Goal: Transaction & Acquisition: Register for event/course

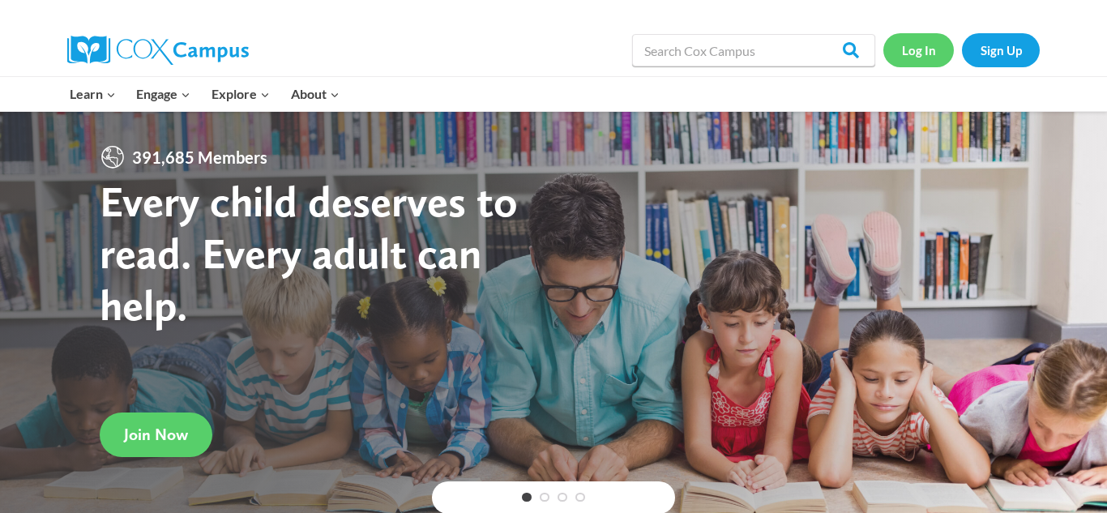
click at [918, 54] on link "Log In" at bounding box center [919, 49] width 71 height 33
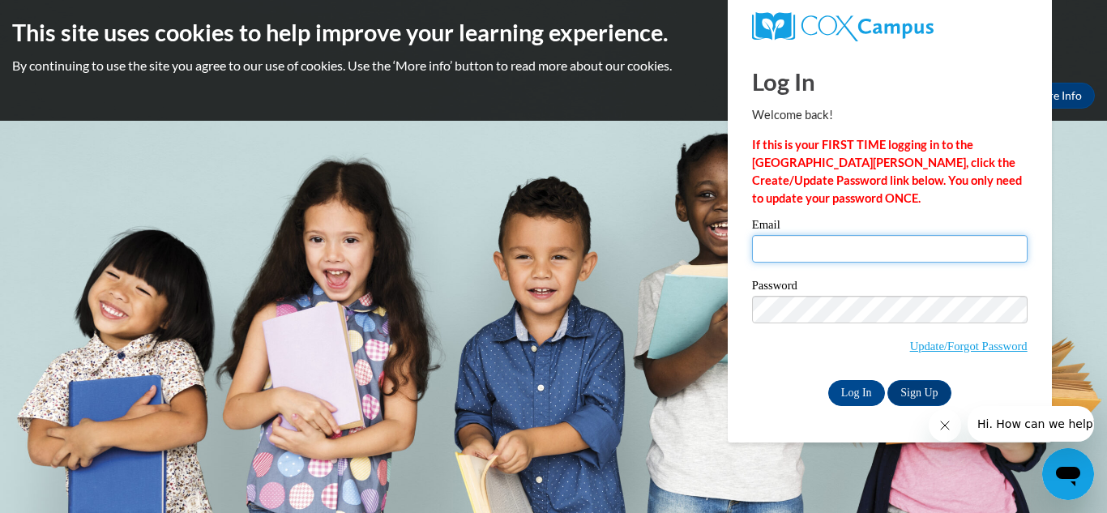
click at [765, 240] on input "Email" at bounding box center [890, 249] width 276 height 28
type input "deshai33@comcast.net"
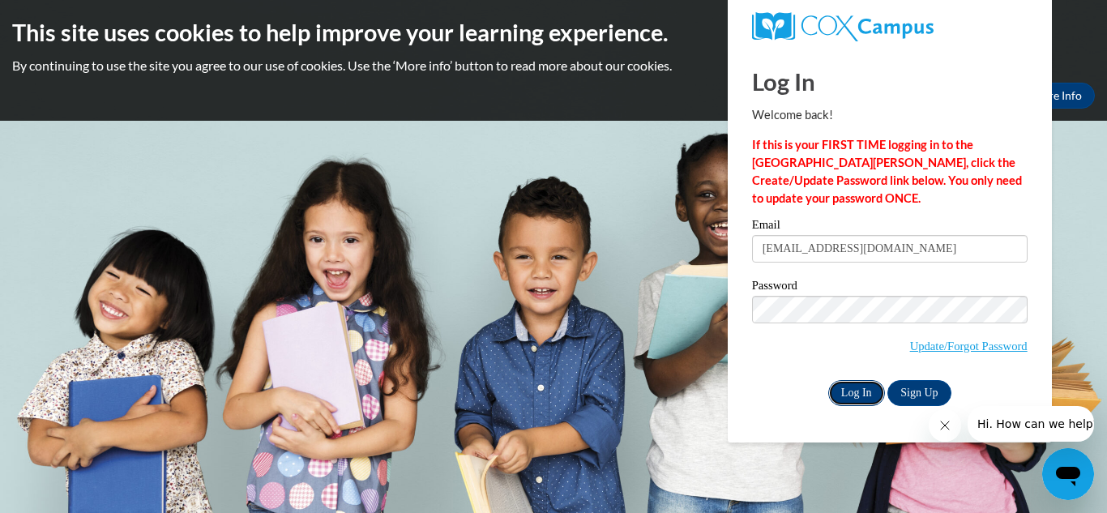
click at [852, 392] on input "Log In" at bounding box center [857, 393] width 57 height 26
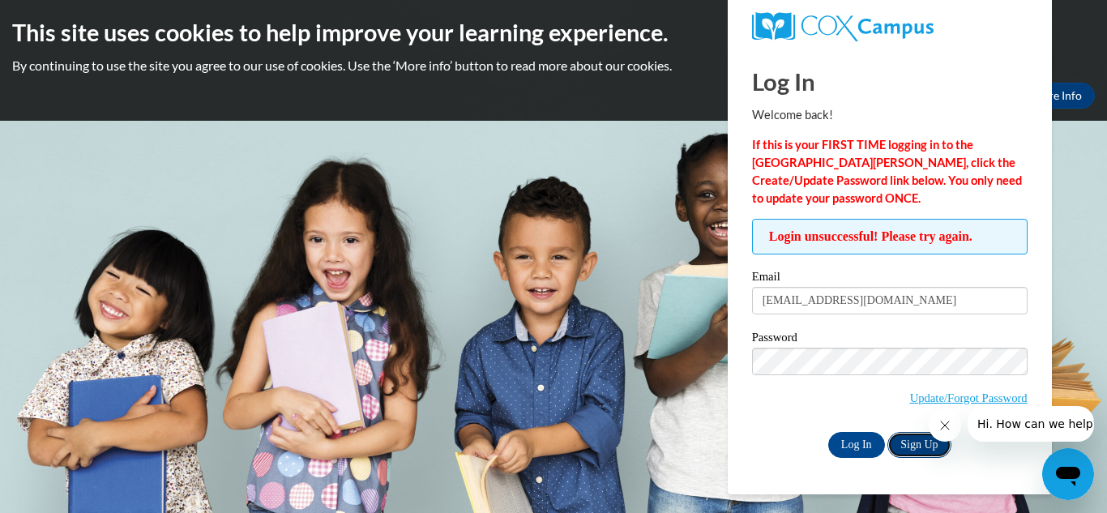
click at [926, 446] on link "Sign Up" at bounding box center [919, 445] width 63 height 26
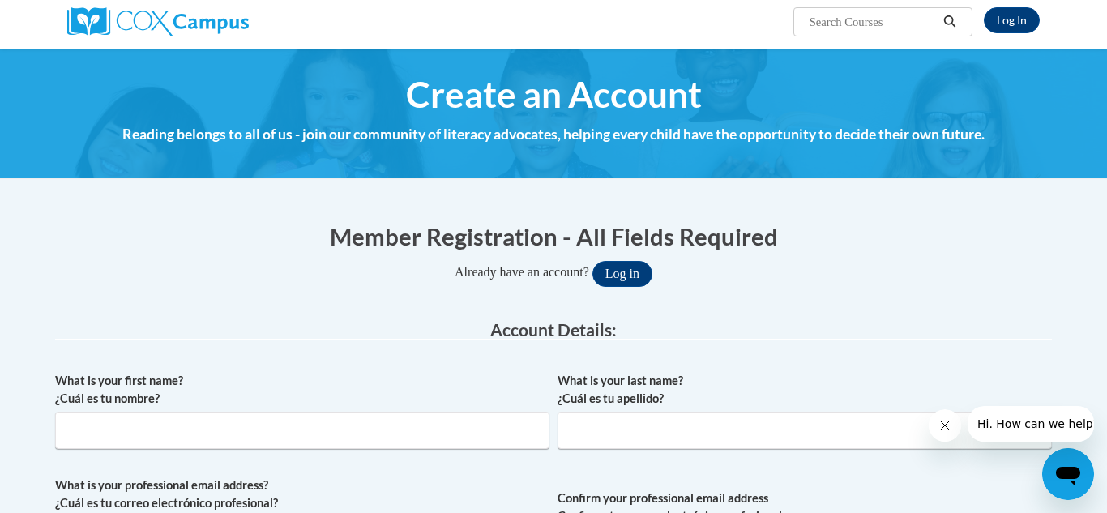
scroll to position [128, 0]
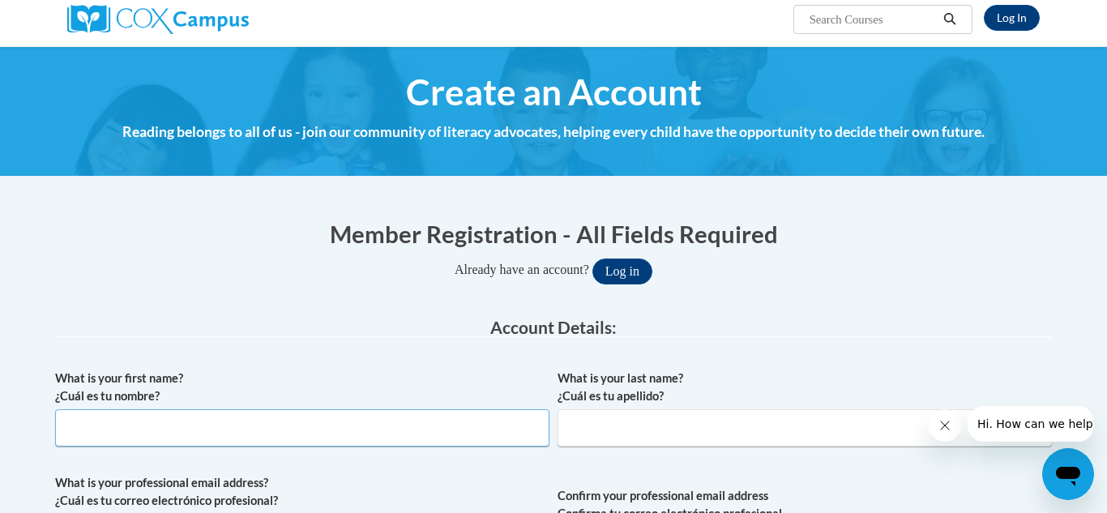
click at [109, 429] on input "What is your first name? ¿Cuál es tu nombre?" at bounding box center [302, 427] width 495 height 37
type input "Asia"
click at [587, 435] on input "What is your last name? ¿Cuál es tu apellido?" at bounding box center [805, 427] width 495 height 37
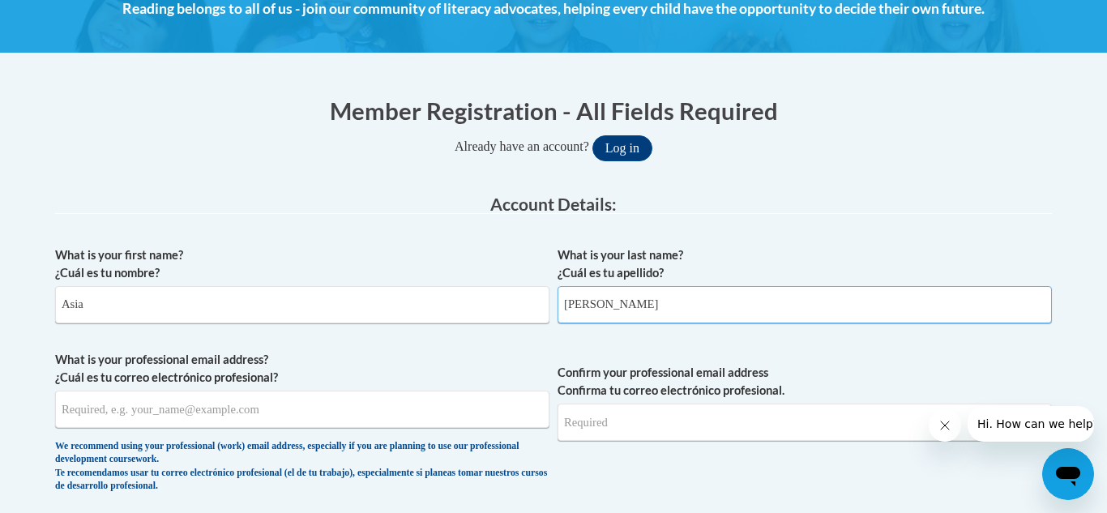
scroll to position [255, 0]
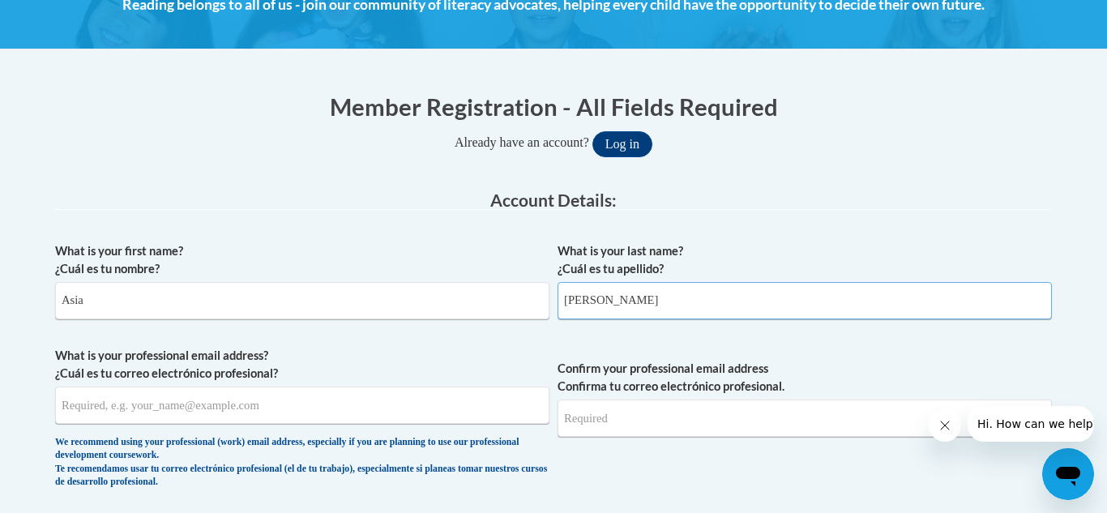
type input "O'Neal"
click at [71, 414] on input "What is your professional email address? ¿Cuál es tu correo electrónico profesi…" at bounding box center [302, 405] width 495 height 37
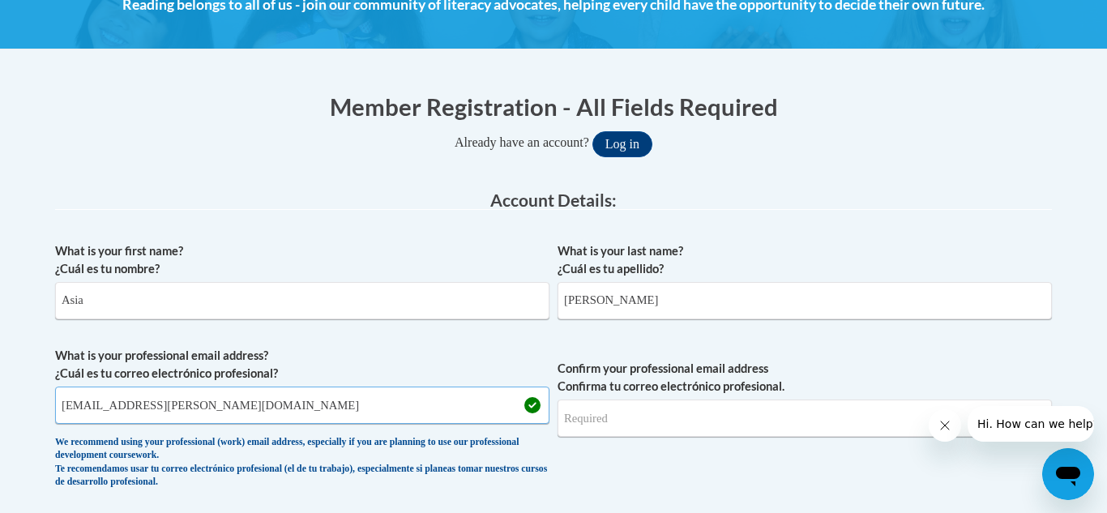
type input "Asia.deshai@icloud.com"
click at [585, 418] on input "Confirm your professional email address Confirma tu correo electrónico profesio…" at bounding box center [805, 418] width 495 height 37
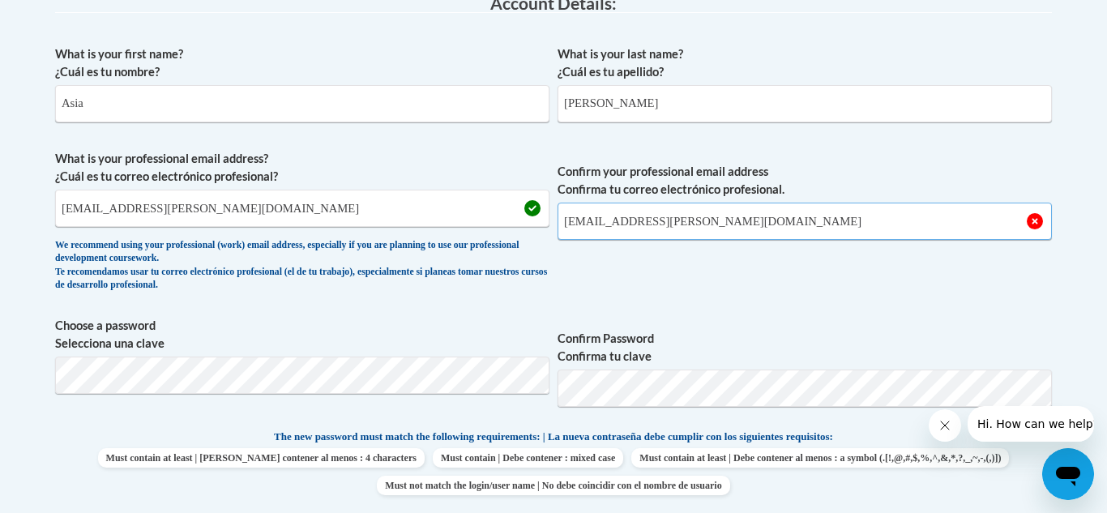
scroll to position [465, 0]
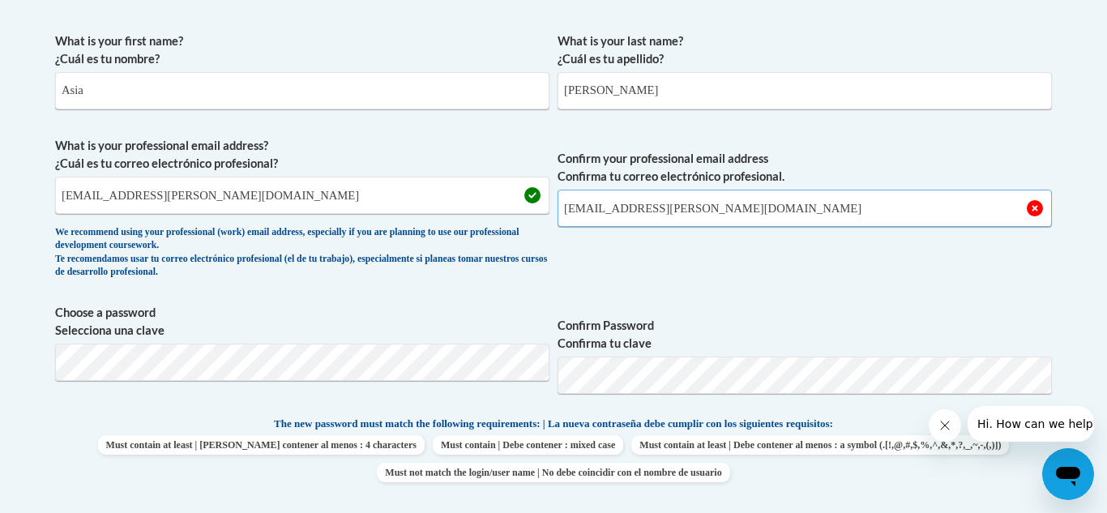
type input "Asia.deshai@icloud.com"
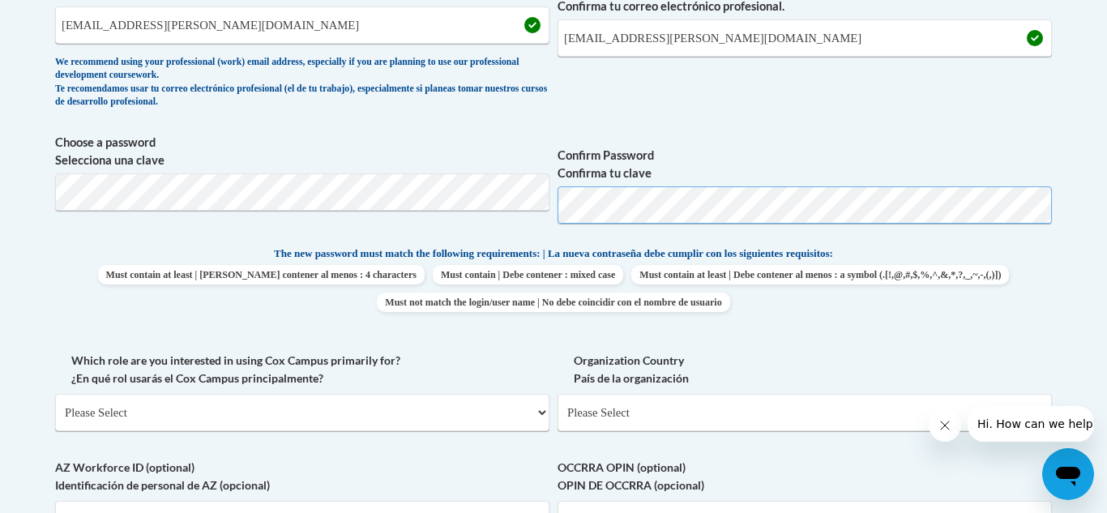
scroll to position [639, 0]
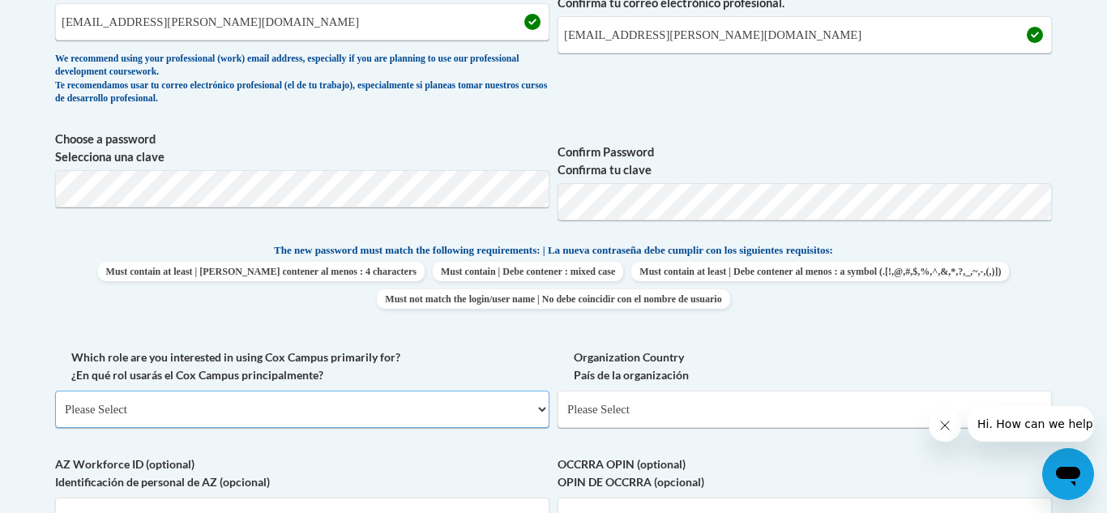
click at [543, 412] on select "Please Select College/University | Colegio/Universidad Community/Nonprofit Part…" at bounding box center [302, 409] width 495 height 37
select select "fbf2d438-af2f-41f8-98f1-81c410e29de3"
click at [55, 391] on select "Please Select College/University | Colegio/Universidad Community/Nonprofit Part…" at bounding box center [302, 409] width 495 height 37
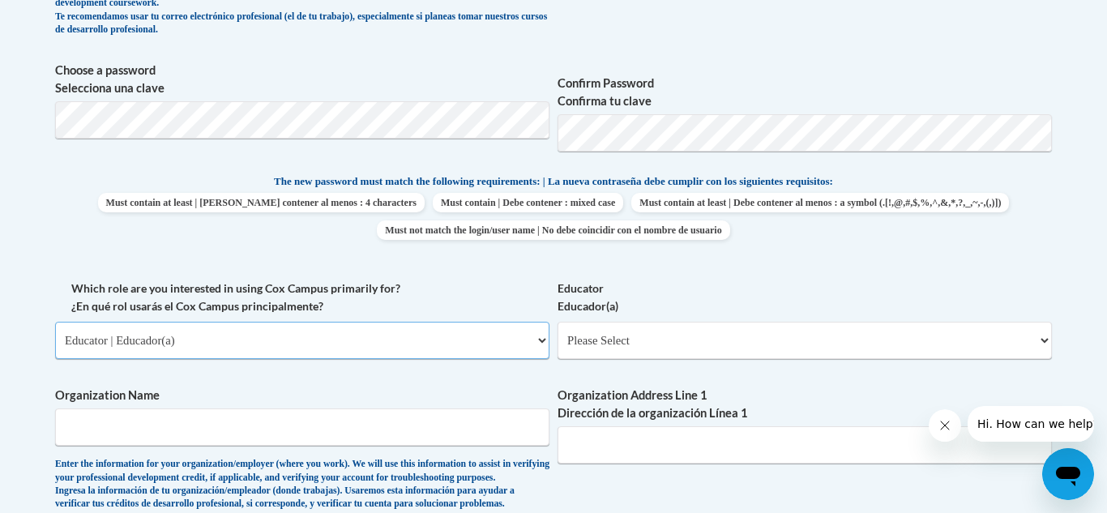
scroll to position [709, 0]
click at [1043, 340] on select "Please Select Early Learning/Daycare Teacher/Family Home Care Provider | Maestr…" at bounding box center [805, 339] width 495 height 37
select select "5e2af403-4f2c-4e49-a02f-103e55d7b75b"
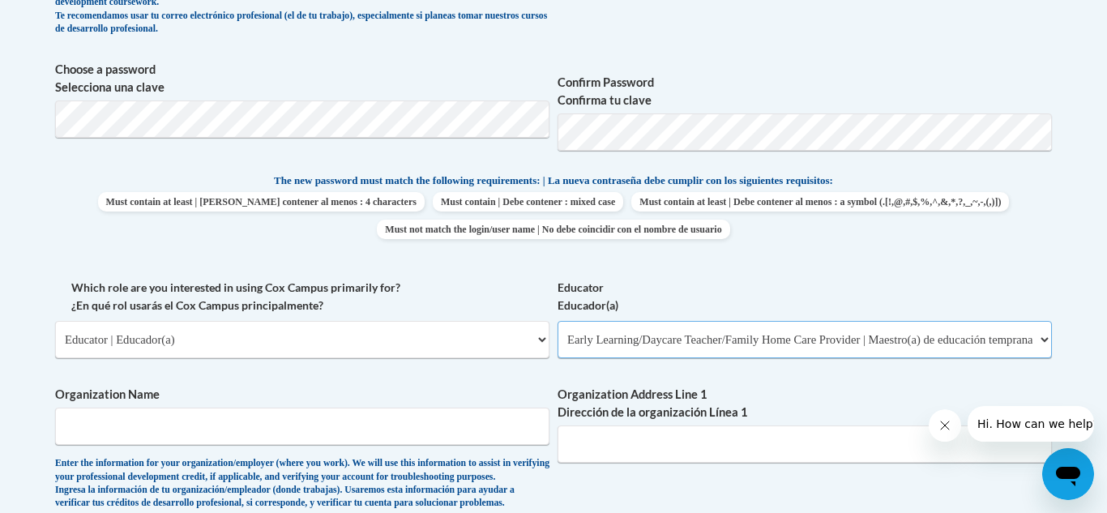
click at [558, 321] on select "Please Select Early Learning/Daycare Teacher/Family Home Care Provider | Maestr…" at bounding box center [805, 339] width 495 height 37
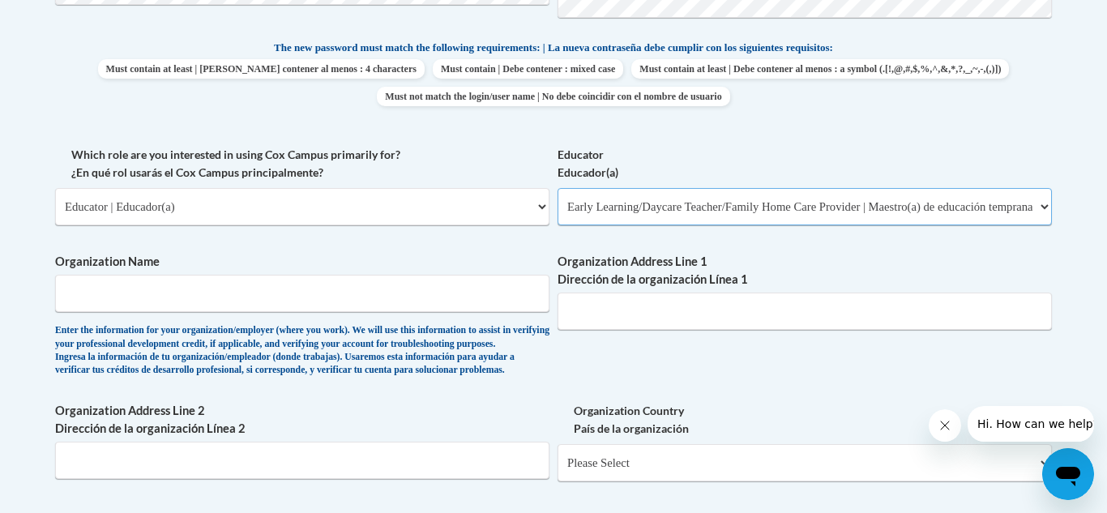
scroll to position [847, 0]
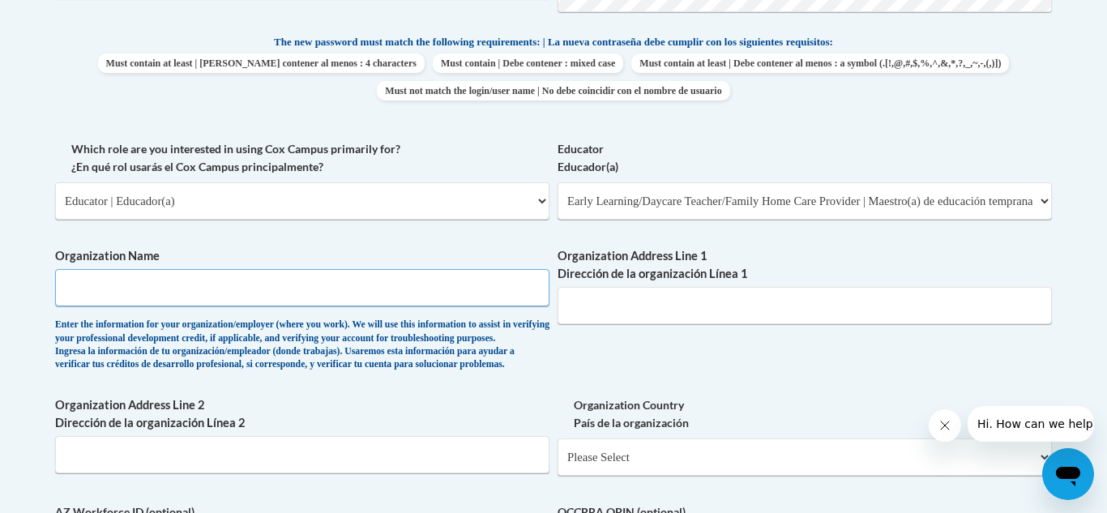
click at [89, 283] on input "Organization Name" at bounding box center [302, 287] width 495 height 37
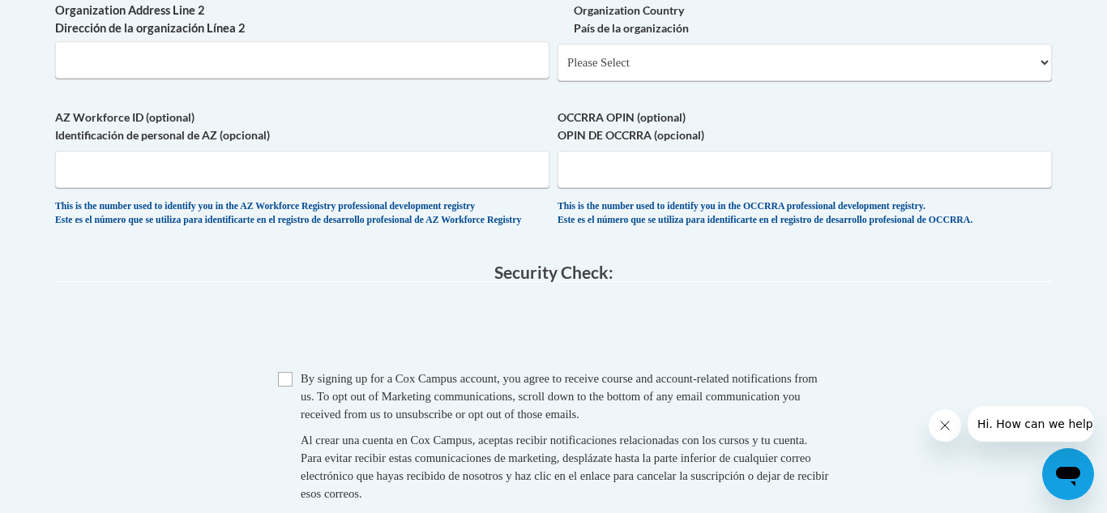
scroll to position [1249, 0]
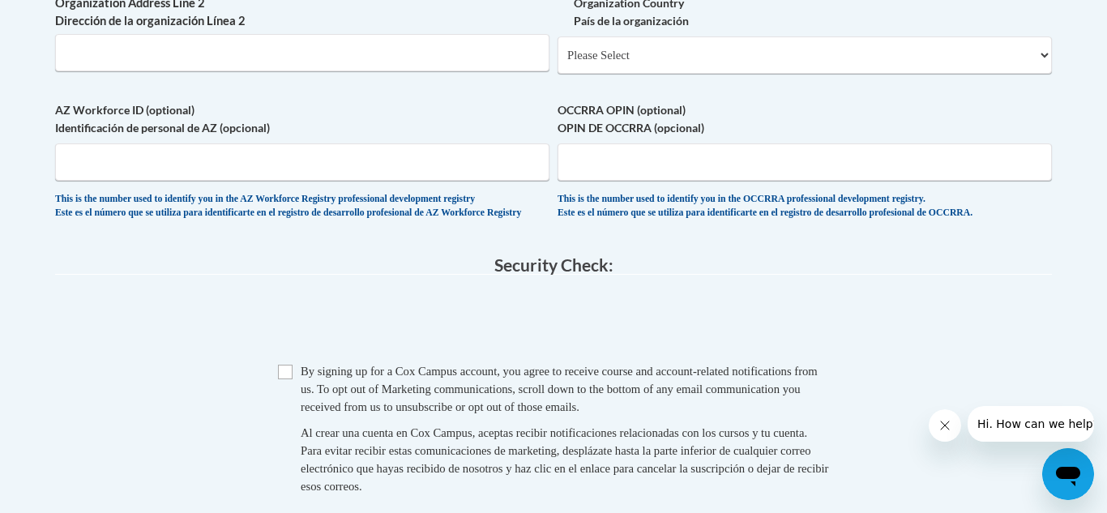
type input "The Learning Treehouse Too"
click at [286, 379] on input "Checkbox" at bounding box center [285, 372] width 15 height 15
checkbox input "true"
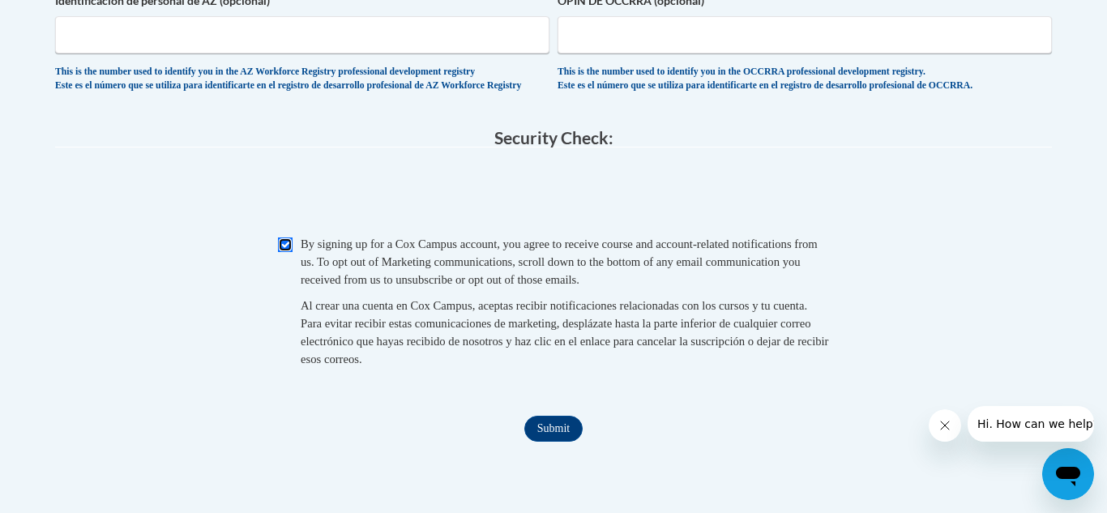
scroll to position [1379, 0]
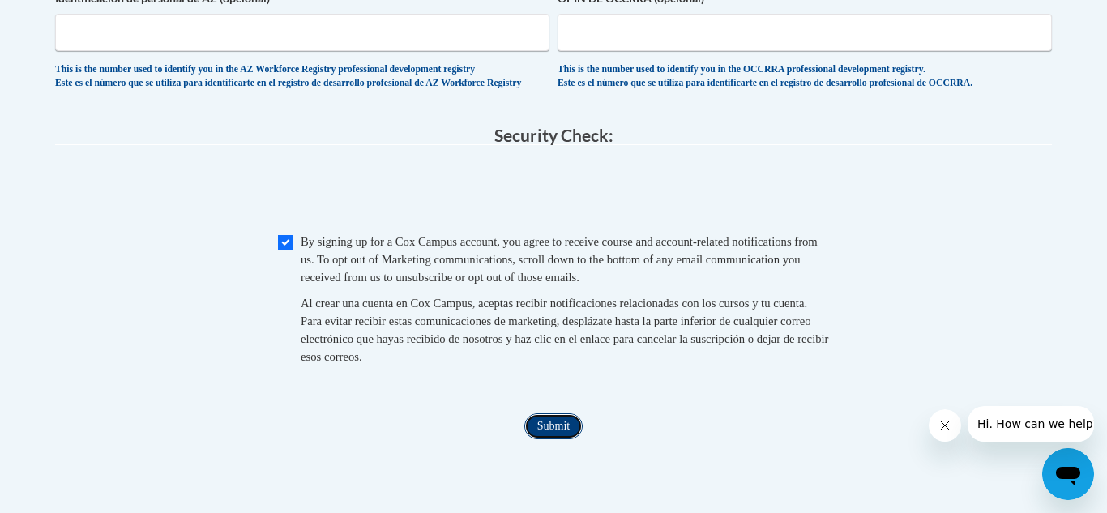
click at [547, 439] on input "Submit" at bounding box center [554, 426] width 58 height 26
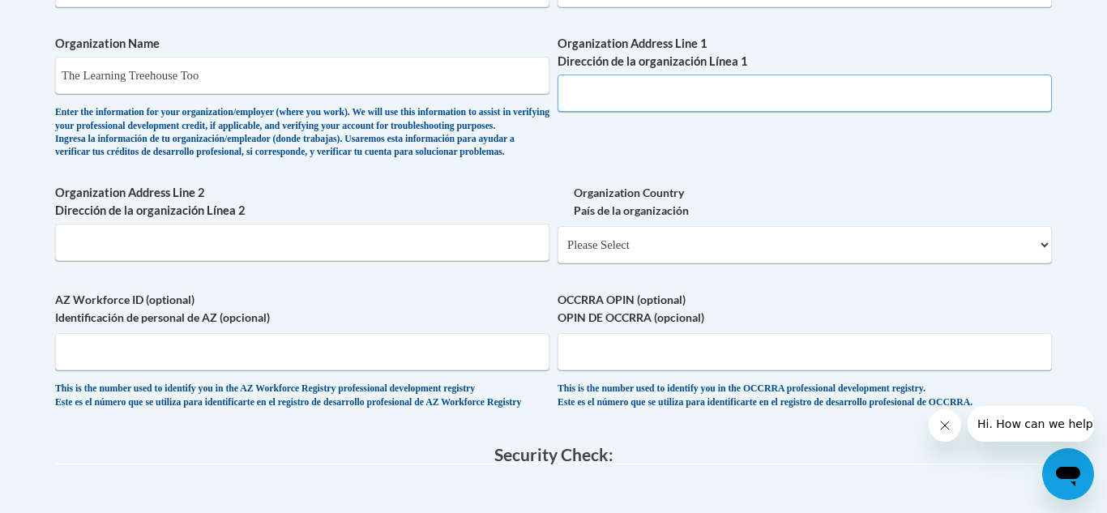
scroll to position [1047, 0]
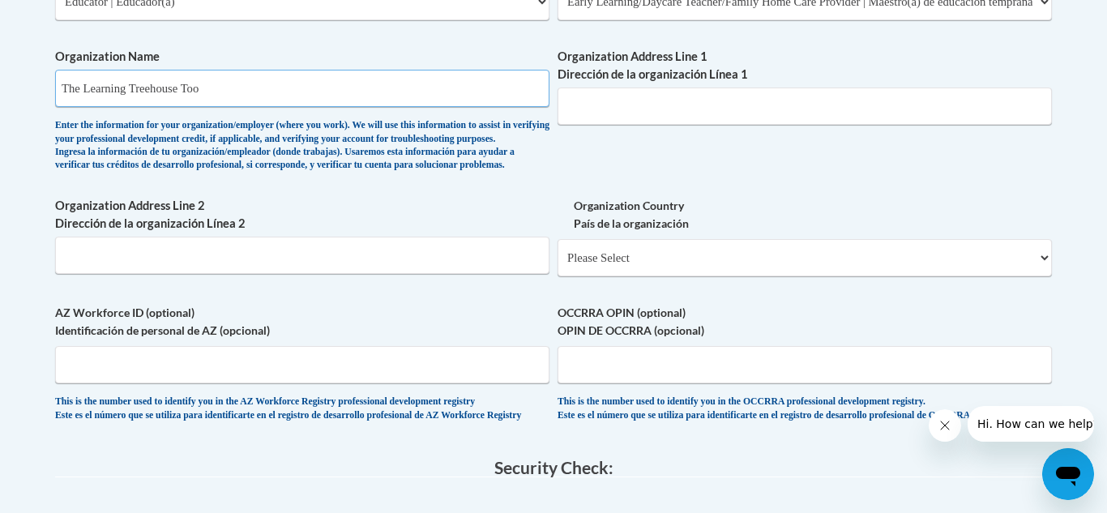
click at [210, 87] on input "The Learning Treehouse Too" at bounding box center [302, 88] width 495 height 37
type input "The Learning Treehouse"
click at [588, 105] on input "Organization Address Line 1 Dirección de la organización Línea 1" at bounding box center [805, 106] width 495 height 37
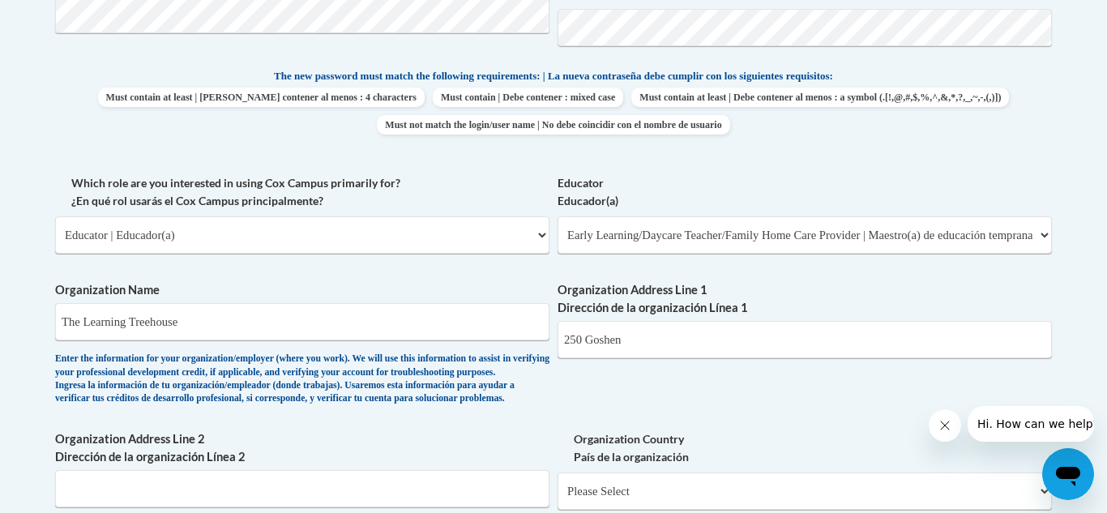
scroll to position [815, 0]
click at [543, 232] on select "Please Select College/University | Colegio/Universidad Community/Nonprofit Part…" at bounding box center [302, 233] width 495 height 37
click at [55, 215] on select "Please Select College/University | Colegio/Universidad Community/Nonprofit Part…" at bounding box center [302, 233] width 495 height 37
click at [636, 340] on input "250 Goshen" at bounding box center [805, 337] width 495 height 37
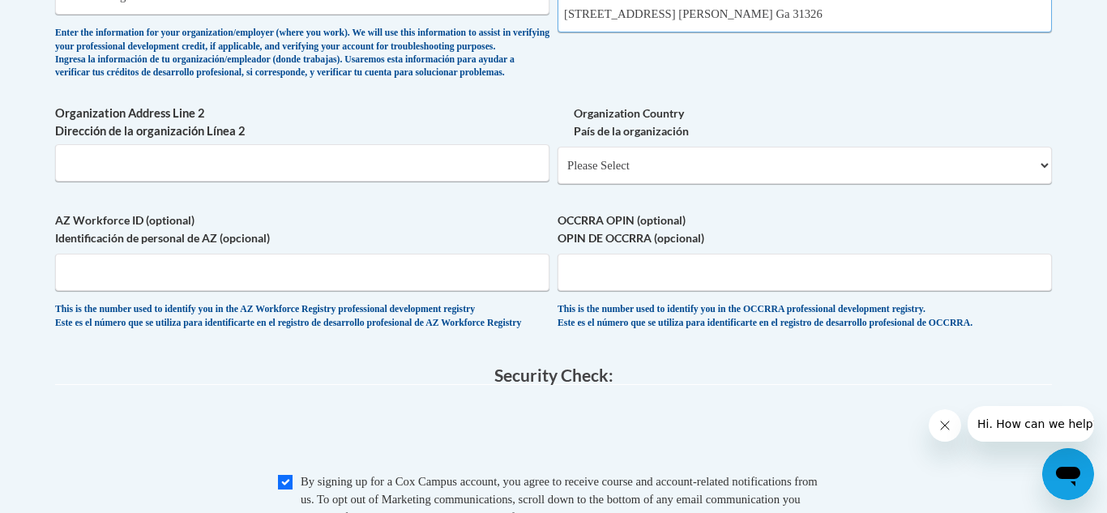
scroll to position [1141, 0]
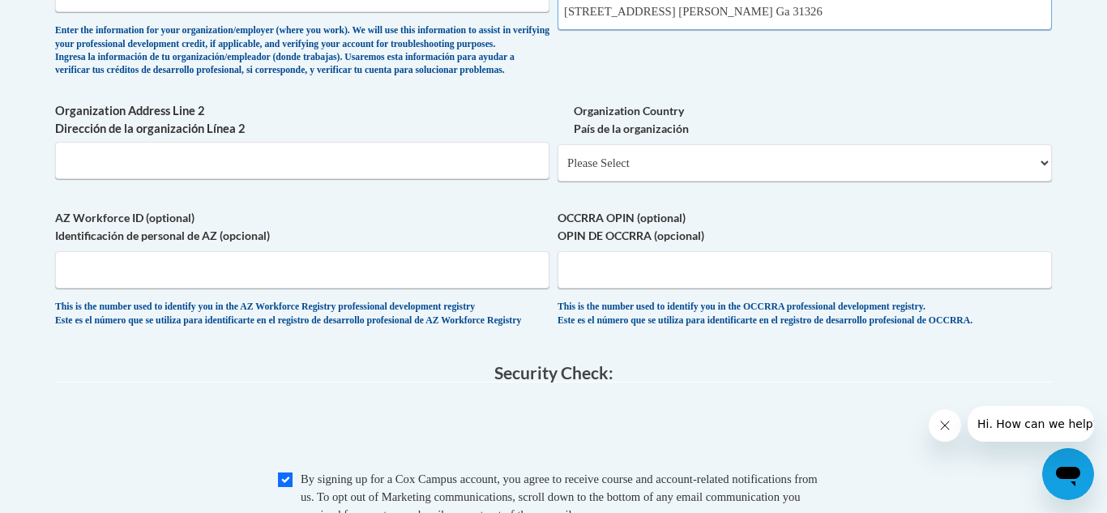
type input "250 Goshen Rd. Rincon Ga 31326"
click at [1048, 182] on select "Please Select United States | Estados Unidos Outside of the United States | Fue…" at bounding box center [805, 162] width 495 height 37
select select "ad49bcad-a171-4b2e-b99c-48b446064914"
click at [558, 170] on select "Please Select United States | Estados Unidos Outside of the United States | Fue…" at bounding box center [805, 162] width 495 height 37
select select
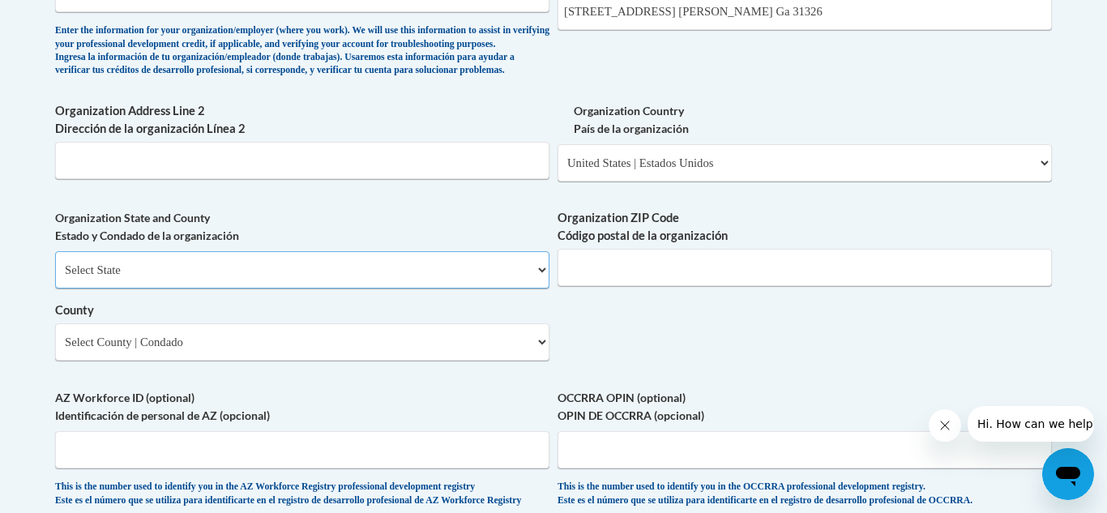
click at [539, 289] on select "Select State Alabama Alaska Arizona Arkansas California Colorado Connecticut De…" at bounding box center [302, 269] width 495 height 37
select select "Georgia"
click at [55, 278] on select "Select State Alabama Alaska Arizona Arkansas California Colorado Connecticut De…" at bounding box center [302, 269] width 495 height 37
click at [542, 361] on select "Select County Appling Atkinson Bacon Baker Baldwin Banks Barrow Bartow Ben Hill…" at bounding box center [302, 341] width 495 height 37
select select "Effingham"
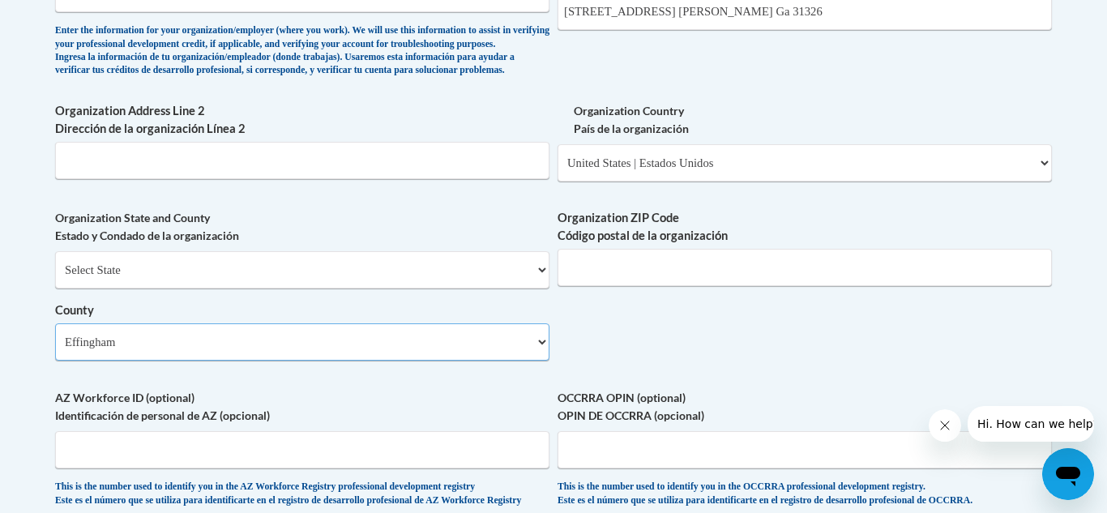
click at [55, 350] on select "Select County Appling Atkinson Bacon Baker Baldwin Banks Barrow Bartow Ben Hill…" at bounding box center [302, 341] width 495 height 37
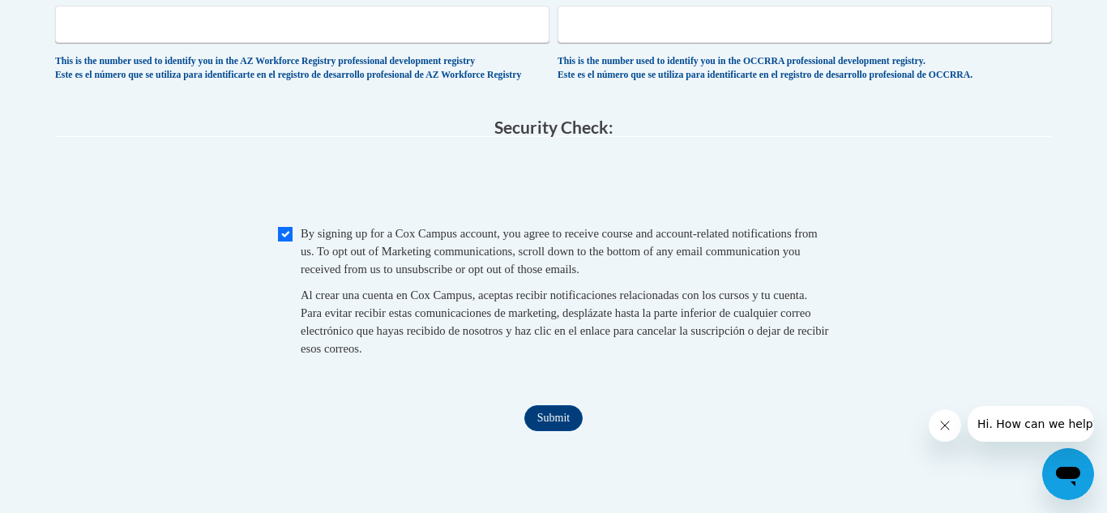
scroll to position [1569, 0]
click at [564, 430] on input "Submit" at bounding box center [554, 417] width 58 height 26
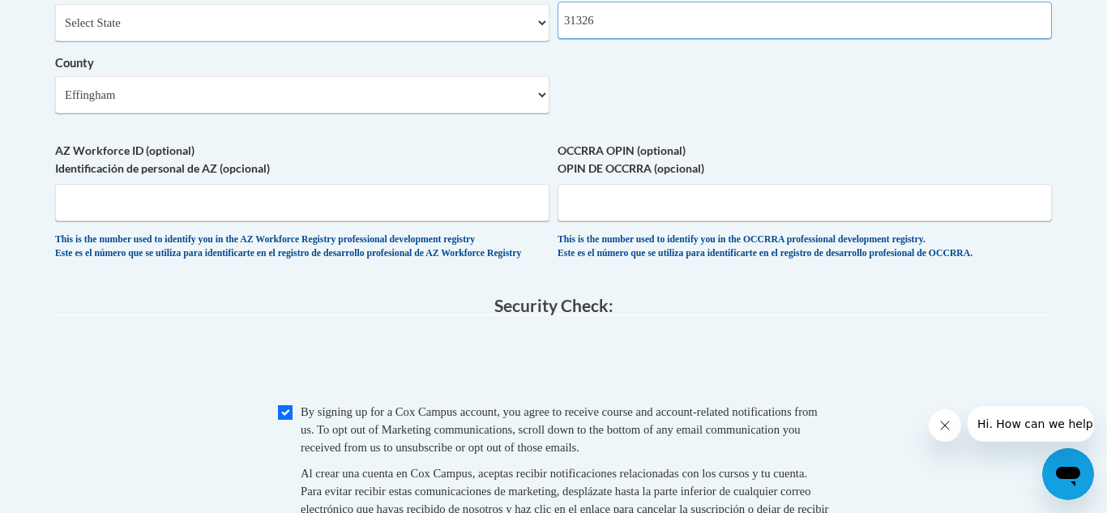
scroll to position [1387, 0]
type input "31326"
click at [289, 422] on input "Checkbox" at bounding box center [285, 414] width 15 height 15
checkbox input "true"
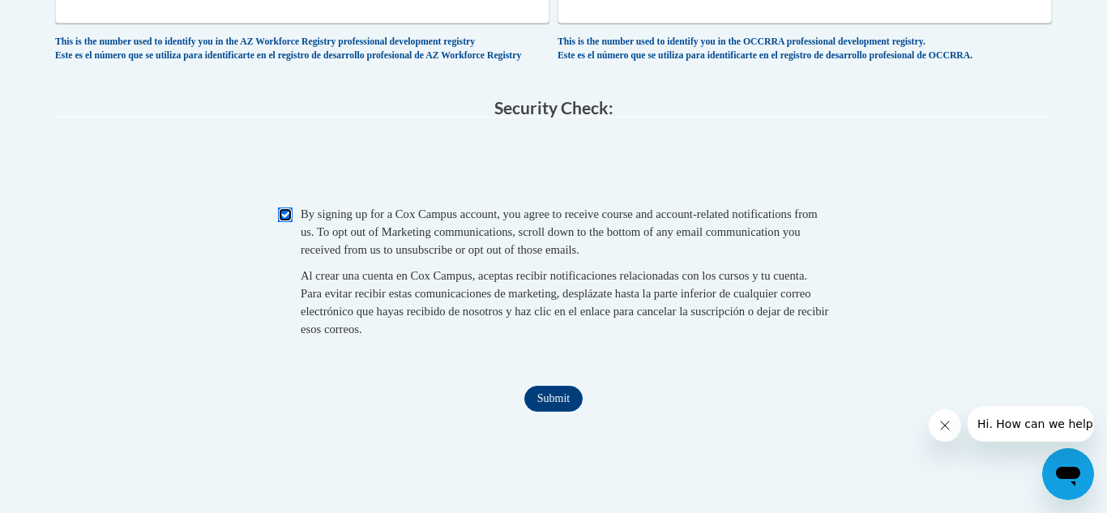
scroll to position [1589, 0]
click at [566, 409] on input "Submit" at bounding box center [554, 396] width 58 height 26
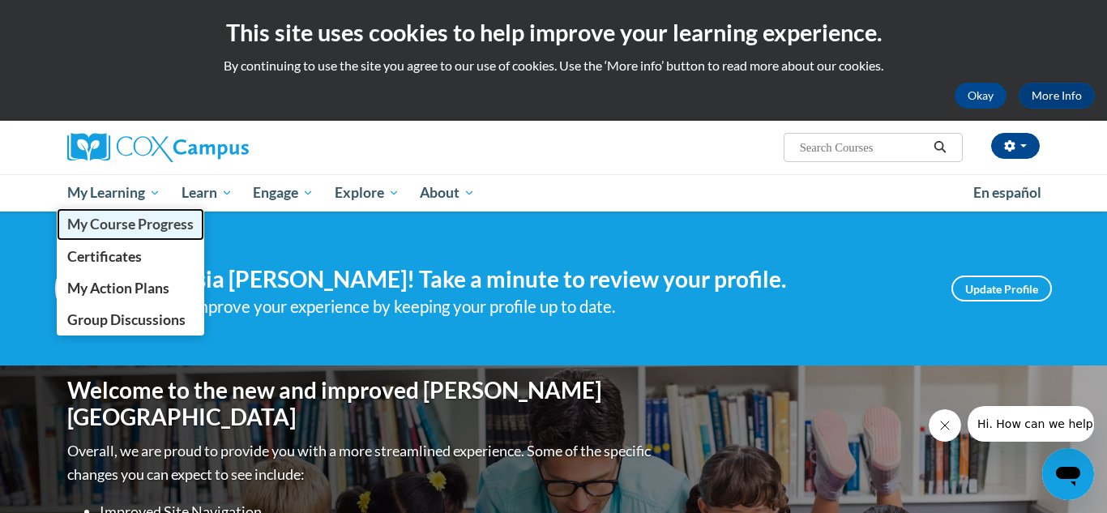
click at [160, 224] on span "My Course Progress" at bounding box center [130, 224] width 126 height 17
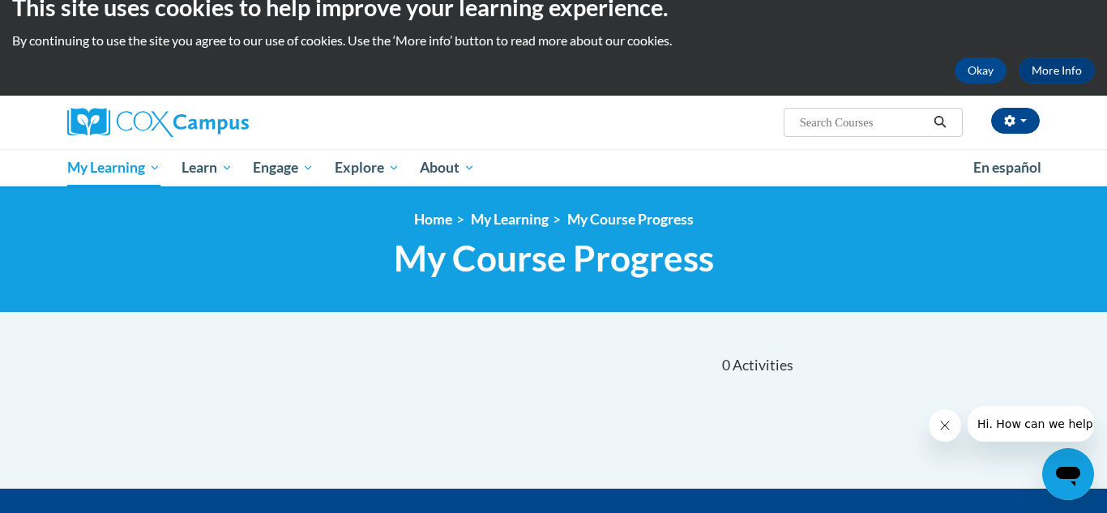
scroll to position [20, 0]
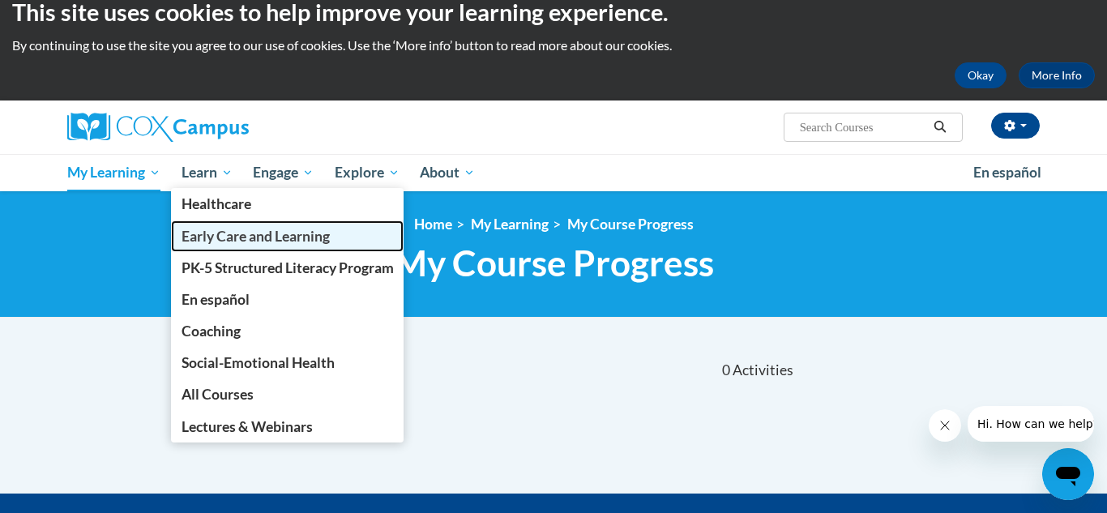
click at [225, 243] on span "Early Care and Learning" at bounding box center [256, 236] width 148 height 17
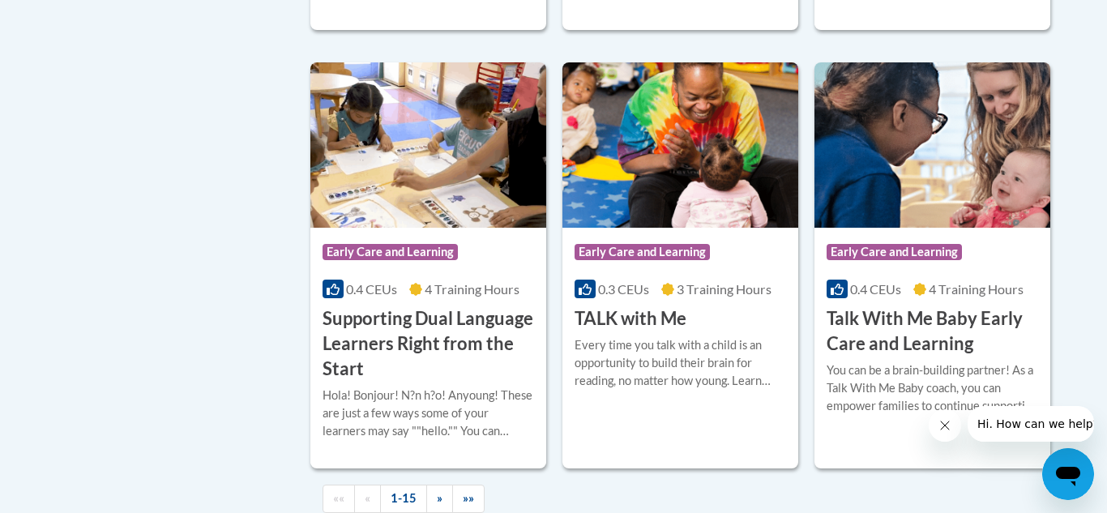
scroll to position [2320, 0]
